Goal: Task Accomplishment & Management: Use online tool/utility

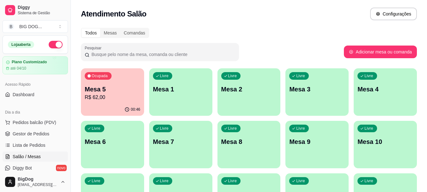
click at [107, 93] on p "Mesa 5" at bounding box center [113, 89] width 56 height 9
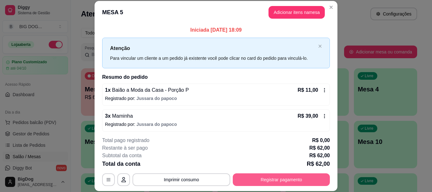
click at [261, 180] on button "Registrar pagamento" at bounding box center [281, 179] width 97 height 13
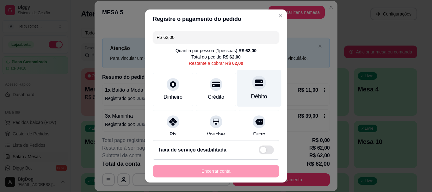
click at [242, 88] on div "Débito" at bounding box center [259, 88] width 45 height 37
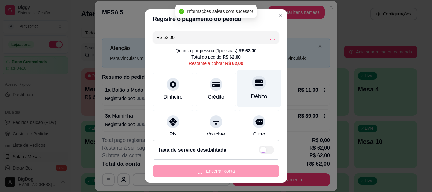
type input "R$ 0,00"
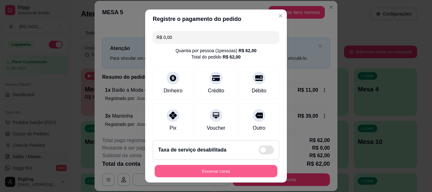
click at [244, 168] on button "Encerrar conta" at bounding box center [216, 171] width 123 height 12
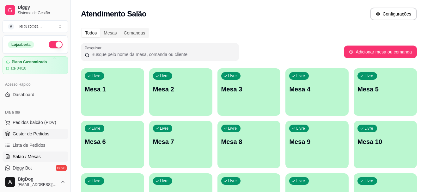
click at [28, 132] on span "Gestor de Pedidos" at bounding box center [31, 134] width 37 height 6
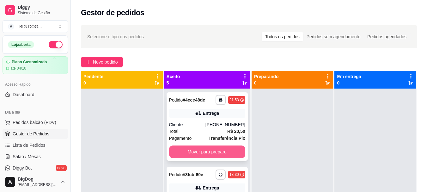
click at [205, 150] on button "Mover para preparo" at bounding box center [207, 151] width 76 height 13
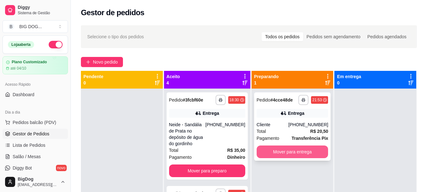
click at [274, 151] on button "Mover para entrega" at bounding box center [293, 151] width 72 height 13
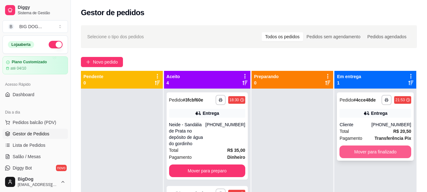
click at [353, 154] on button "Mover para finalizado" at bounding box center [376, 151] width 72 height 13
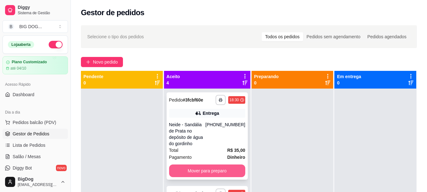
click at [197, 167] on button "Mover para preparo" at bounding box center [207, 170] width 76 height 13
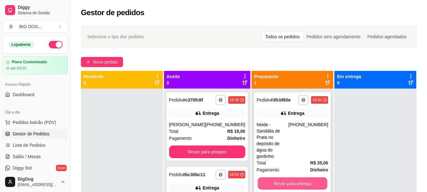
click at [285, 177] on button "Mover para entrega" at bounding box center [293, 183] width 70 height 12
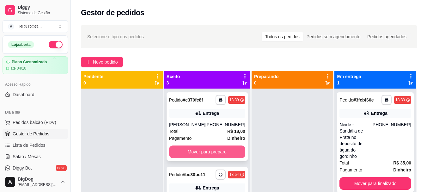
click at [213, 153] on button "Mover para preparo" at bounding box center [207, 151] width 76 height 13
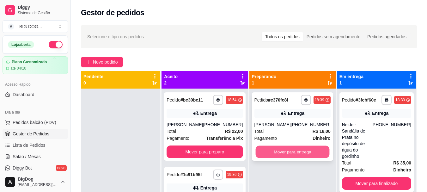
click at [286, 150] on button "Mover para entrega" at bounding box center [292, 152] width 74 height 12
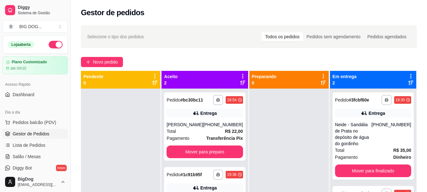
click at [286, 150] on div at bounding box center [288, 185] width 79 height 192
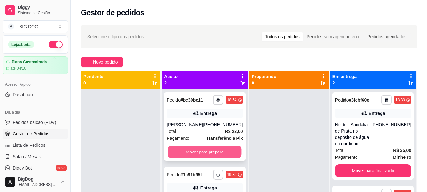
click at [211, 153] on button "Mover para preparo" at bounding box center [205, 152] width 74 height 12
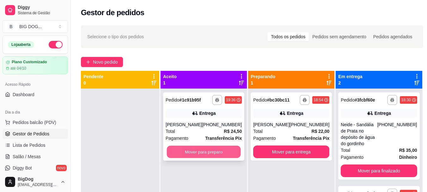
click at [210, 156] on button "Mover para preparo" at bounding box center [204, 152] width 74 height 12
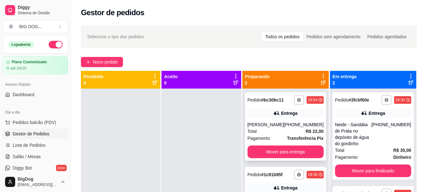
click at [280, 132] on div "Total R$ 22,00" at bounding box center [286, 131] width 76 height 7
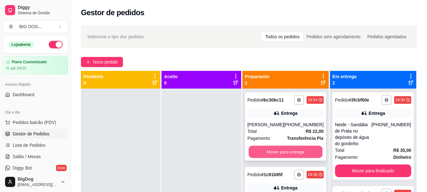
click at [298, 148] on button "Mover para entrega" at bounding box center [285, 152] width 74 height 12
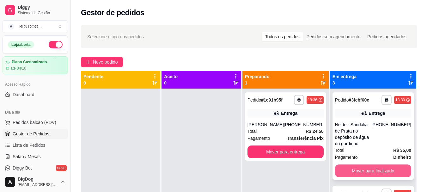
click at [363, 171] on button "Mover para finalizado" at bounding box center [373, 170] width 76 height 13
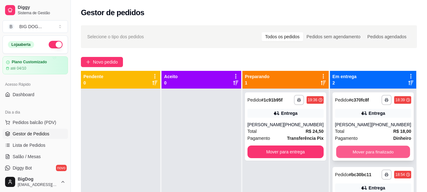
click at [369, 154] on button "Mover para finalizado" at bounding box center [373, 152] width 74 height 12
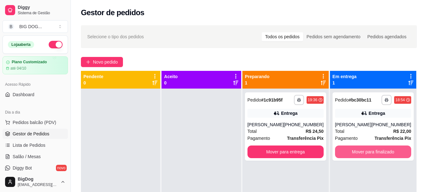
click at [369, 154] on button "Mover para finalizado" at bounding box center [373, 151] width 76 height 13
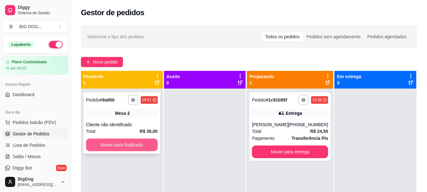
click at [134, 150] on button "Mover para finalizado" at bounding box center [122, 144] width 72 height 13
